Goal: Check status

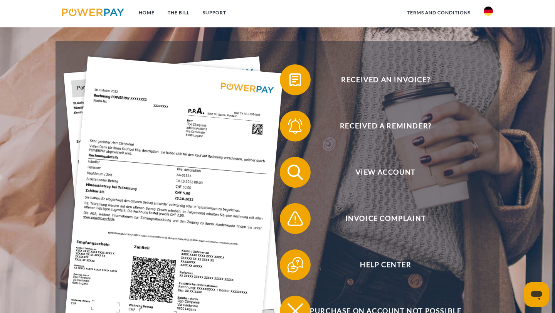
scroll to position [173, 0]
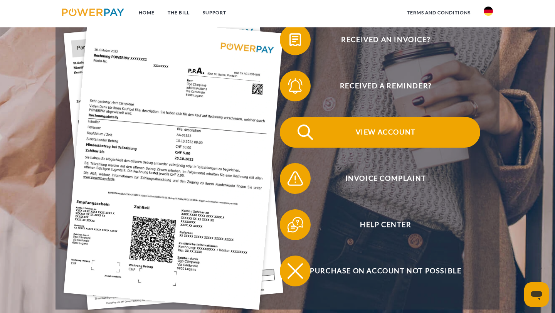
click at [394, 135] on font "View account" at bounding box center [385, 131] width 60 height 8
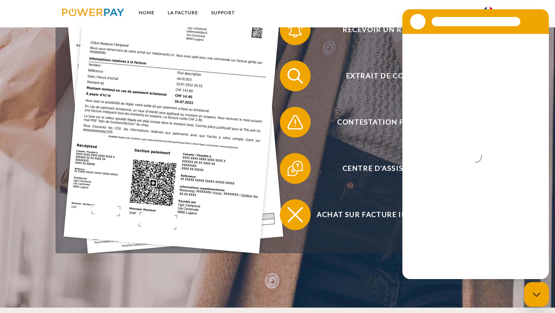
scroll to position [259, 0]
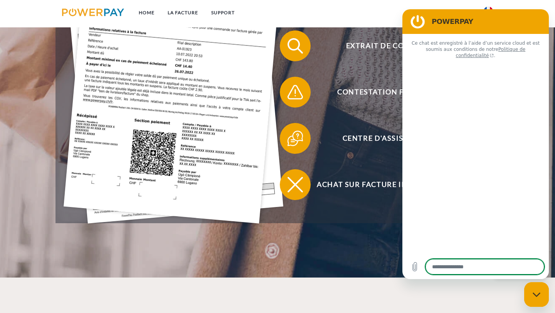
type textarea "*"
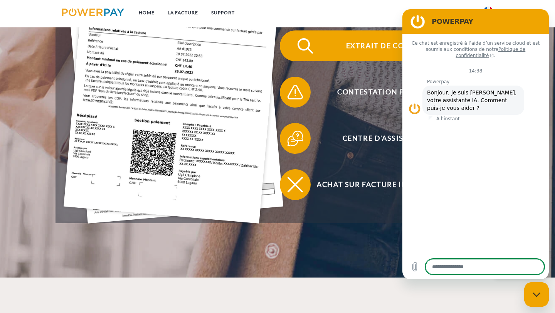
click at [392, 39] on span "Extrait de compte" at bounding box center [385, 45] width 189 height 31
